Goal: Communication & Community: Answer question/provide support

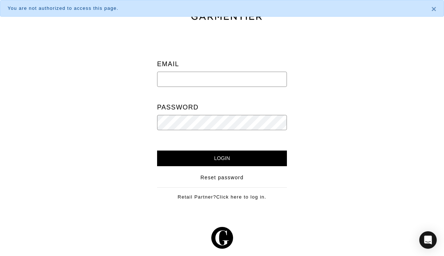
type input "[PERSON_NAME][EMAIL_ADDRESS][DOMAIN_NAME]"
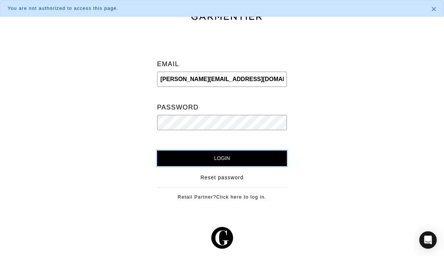
click at [243, 156] on input "Login" at bounding box center [222, 159] width 130 height 16
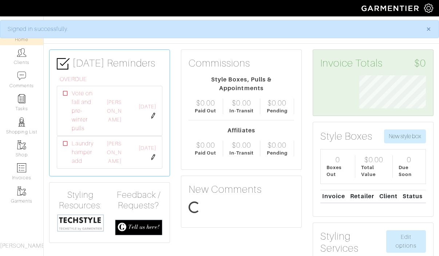
scroll to position [33, 78]
click at [153, 117] on img at bounding box center [153, 116] width 6 height 6
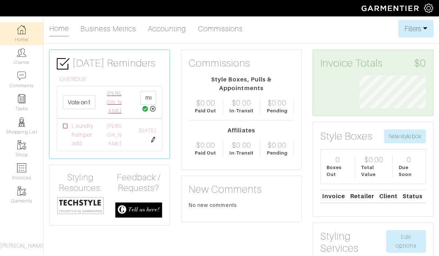
click at [117, 101] on link "[PERSON_NAME]" at bounding box center [114, 102] width 15 height 23
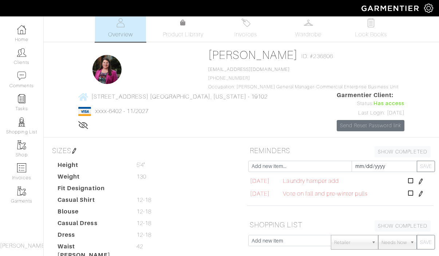
scroll to position [5, 0]
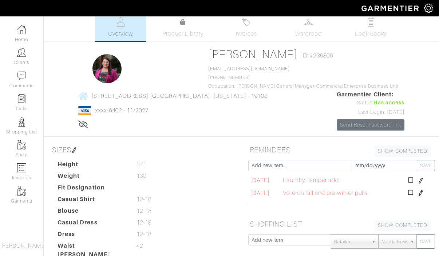
click at [421, 178] on img at bounding box center [421, 181] width 6 height 6
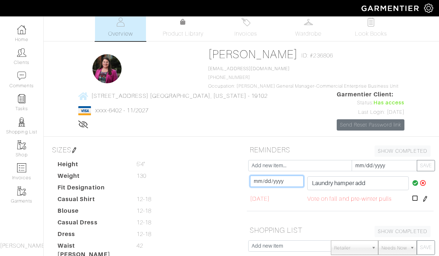
click at [265, 180] on input "[DATE]" at bounding box center [276, 181] width 53 height 11
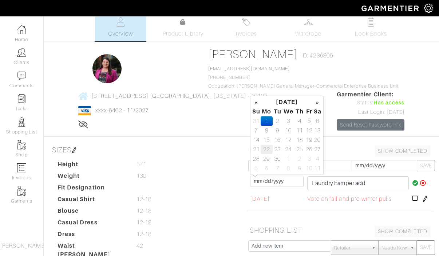
click at [266, 150] on td "22" at bounding box center [267, 149] width 12 height 9
type input "2025-09-22"
click at [261, 199] on span "09/01/2025" at bounding box center [260, 199] width 20 height 9
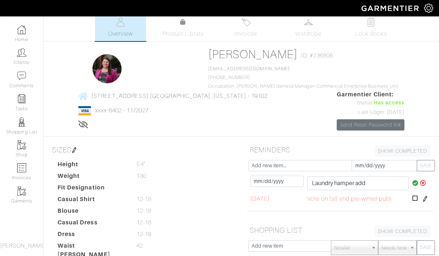
click at [265, 199] on span "09/01/2025" at bounding box center [260, 199] width 20 height 9
click at [424, 198] on img at bounding box center [425, 199] width 6 height 6
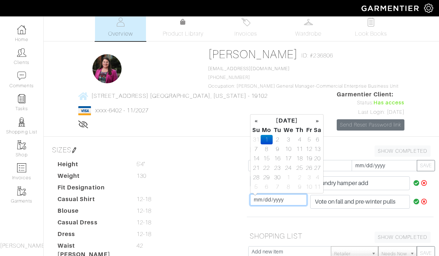
click at [265, 200] on input "2025-09-01" at bounding box center [278, 199] width 57 height 11
click at [286, 198] on input "2025-09-01" at bounding box center [278, 199] width 57 height 11
click at [286, 202] on input "2025-09-01" at bounding box center [278, 199] width 57 height 11
drag, startPoint x: 290, startPoint y: 201, endPoint x: 258, endPoint y: 201, distance: 32.0
click at [258, 201] on input "2025-09-01" at bounding box center [278, 199] width 57 height 11
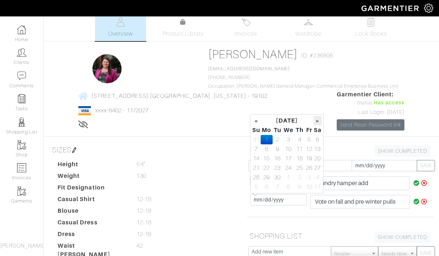
click at [315, 119] on th "»" at bounding box center [317, 120] width 8 height 9
click at [268, 150] on td "6" at bounding box center [267, 148] width 12 height 9
type input "2025-10-06"
click at [239, 195] on dd "12-18 12-18" at bounding box center [186, 199] width 110 height 9
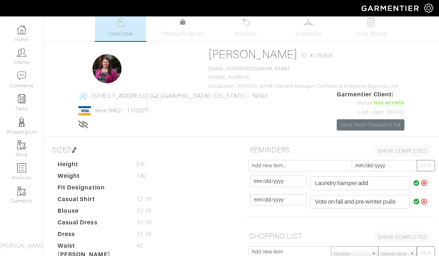
click at [414, 185] on icon at bounding box center [416, 183] width 6 height 6
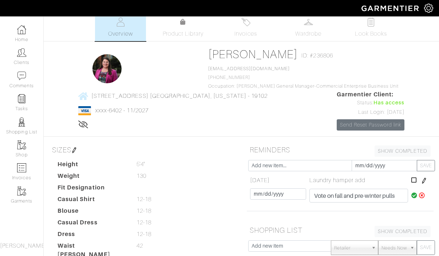
click at [411, 195] on icon at bounding box center [414, 195] width 6 height 6
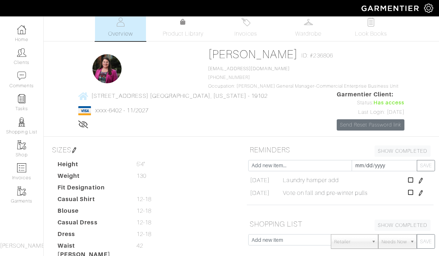
click at [88, 122] on icon at bounding box center [83, 125] width 10 height 6
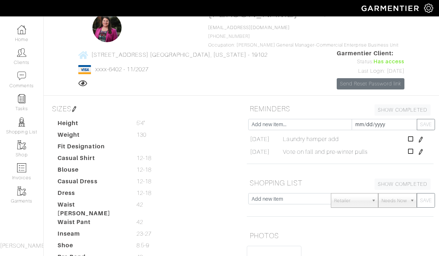
scroll to position [0, 0]
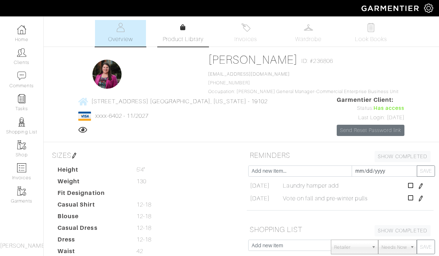
click at [179, 28] on link "Product Library" at bounding box center [183, 33] width 51 height 20
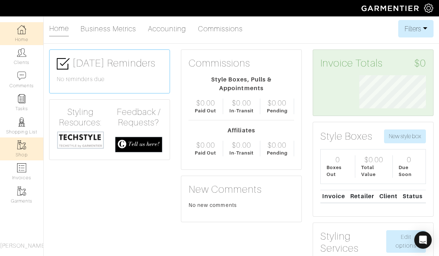
scroll to position [33, 78]
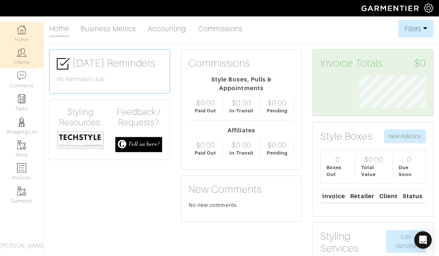
click at [19, 56] on img at bounding box center [21, 52] width 9 height 9
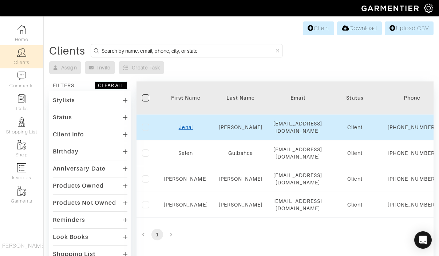
click at [190, 130] on link "Jenal" at bounding box center [186, 127] width 14 height 6
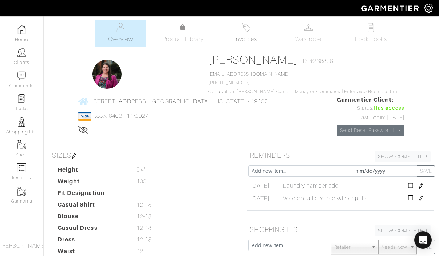
click at [249, 36] on span "Invoices" at bounding box center [245, 39] width 22 height 9
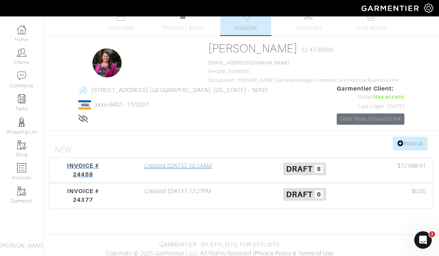
click at [201, 164] on div "Created 08/28/25 10:14AM" at bounding box center [178, 170] width 127 height 17
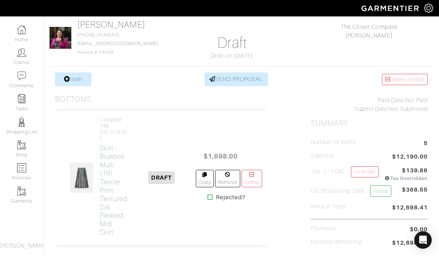
scroll to position [14, 0]
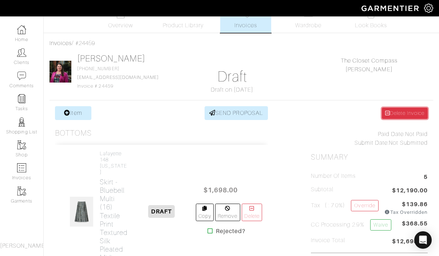
click at [400, 112] on link "Delete Invoice" at bounding box center [405, 113] width 46 height 11
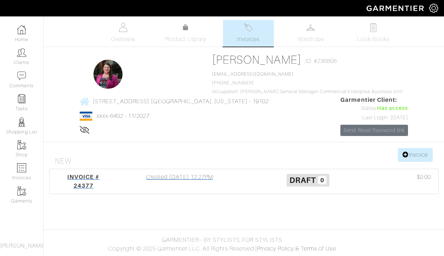
click at [188, 177] on div "Created [DATE] 12:27PM" at bounding box center [180, 181] width 128 height 17
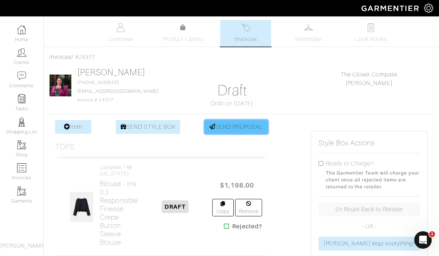
click at [228, 127] on link "SEND PROPOSAL" at bounding box center [235, 127] width 63 height 14
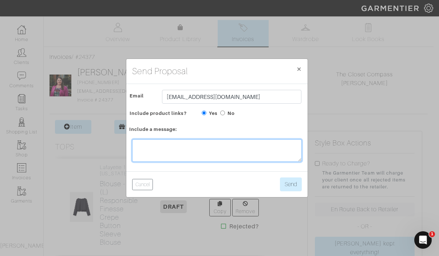
click at [218, 150] on textarea at bounding box center [217, 150] width 170 height 23
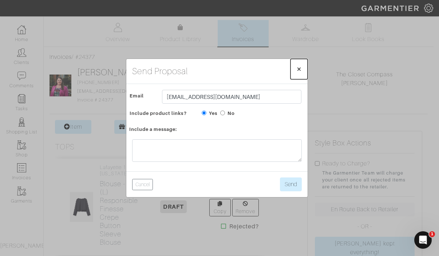
click at [299, 67] on span "×" at bounding box center [298, 69] width 5 height 10
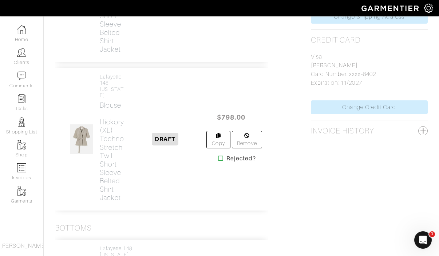
scroll to position [548, 0]
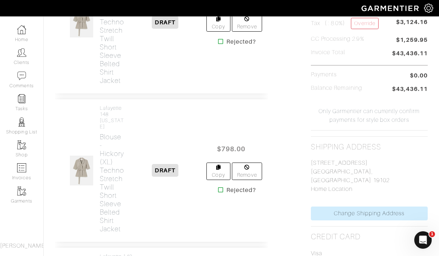
scroll to position [357, 0]
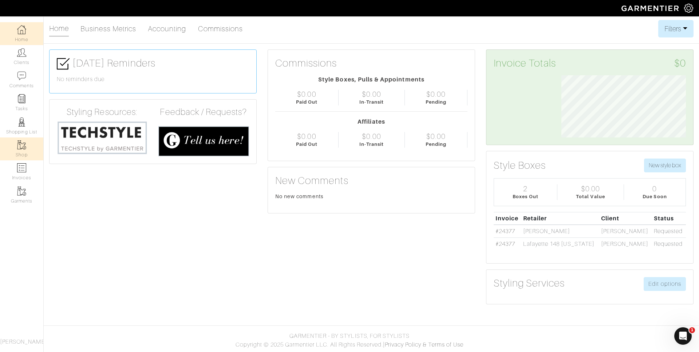
click at [30, 153] on link "Shop" at bounding box center [21, 149] width 43 height 23
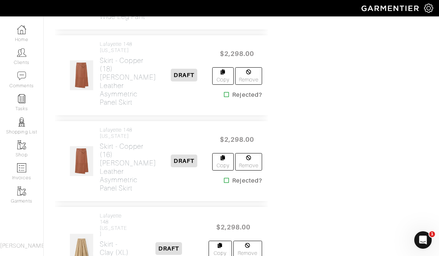
scroll to position [2107, 0]
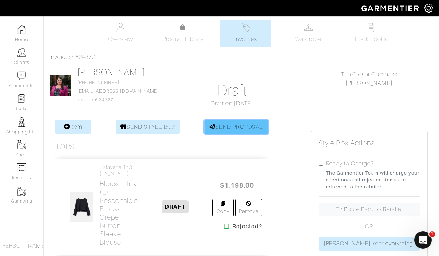
click at [246, 128] on link "SEND PROPOSAL" at bounding box center [235, 127] width 63 height 14
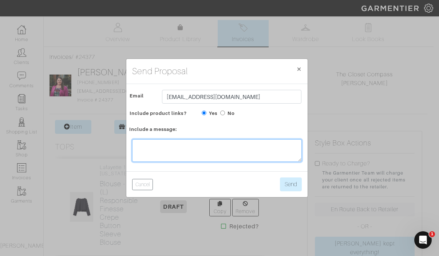
click at [214, 151] on textarea at bounding box center [217, 150] width 170 height 23
type textarea "S"
click at [235, 146] on textarea "Some pulls for fall-winter with some with transitional items for today" at bounding box center [217, 150] width 170 height 23
click at [234, 146] on textarea "Some pulls for fall-winter with some with transitional items for today" at bounding box center [217, 150] width 170 height 23
click at [224, 156] on textarea "Some pulls for fall-winter with some transitional items for today" at bounding box center [217, 150] width 170 height 23
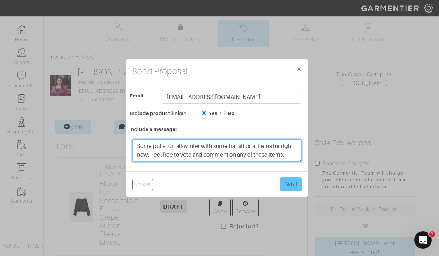
type textarea "Some pulls for fall-winter with some transitional items for right now. Feel fre…"
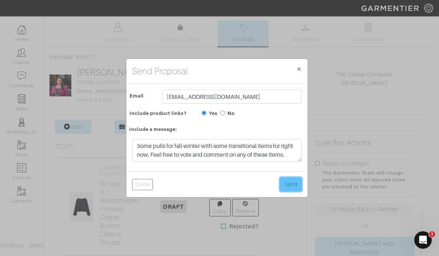
click at [290, 181] on button "Send" at bounding box center [291, 185] width 22 height 14
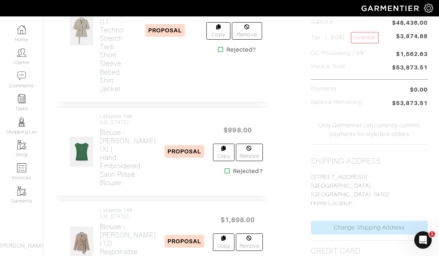
scroll to position [424, 0]
